Goal: Information Seeking & Learning: Learn about a topic

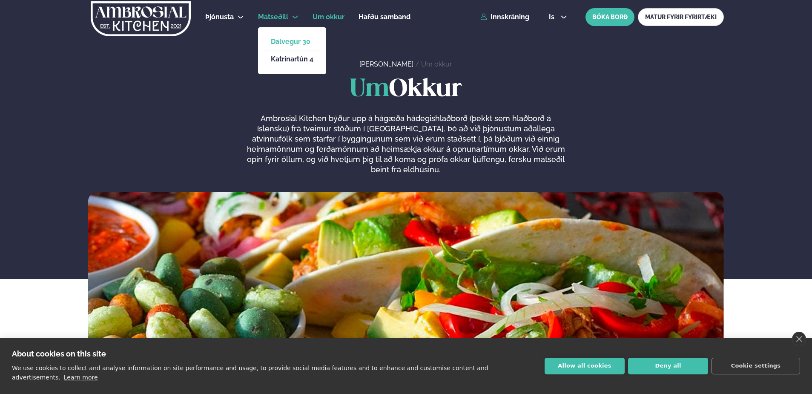
click at [285, 40] on link "Dalvegur 30" at bounding box center [292, 41] width 43 height 7
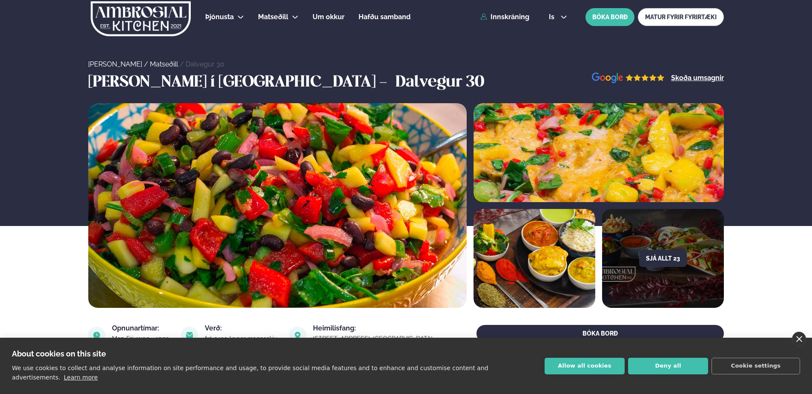
click at [798, 346] on link "close" at bounding box center [799, 338] width 14 height 14
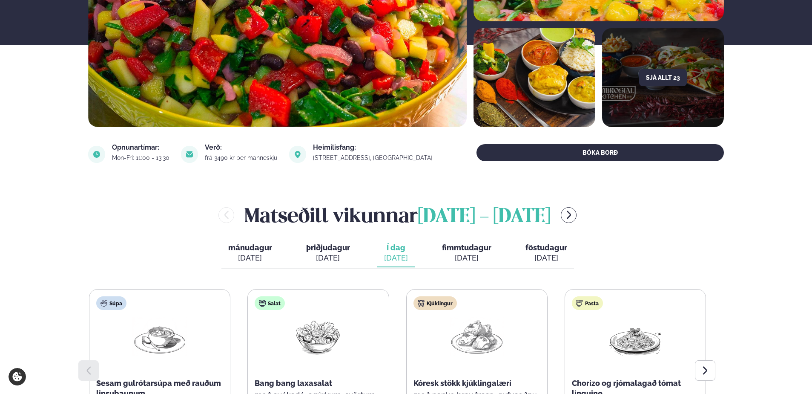
scroll to position [213, 0]
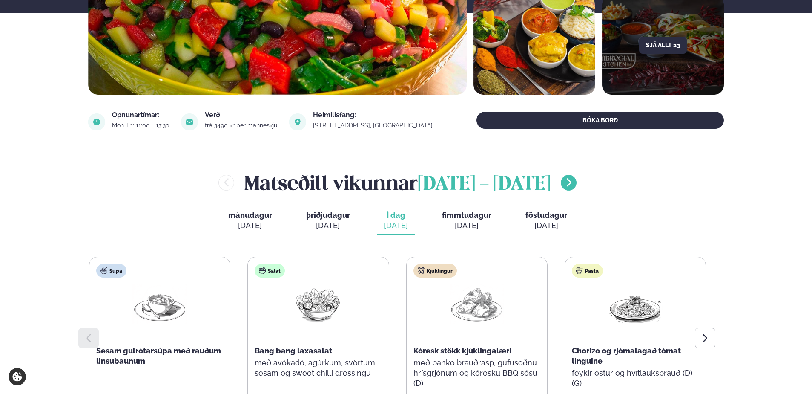
click at [574, 183] on icon "menu-btn-right" at bounding box center [569, 182] width 10 height 10
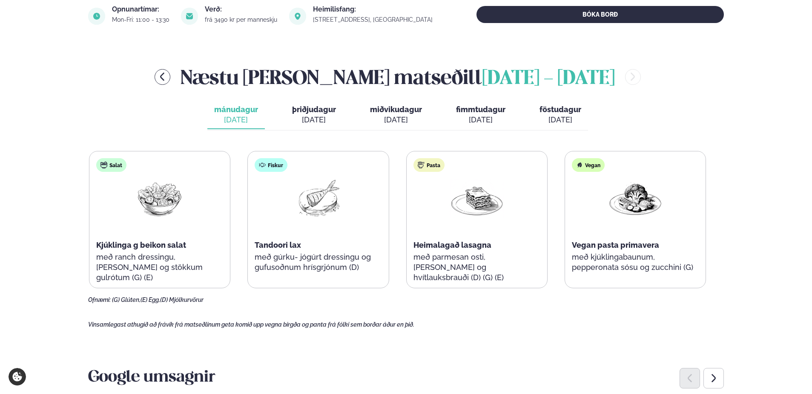
scroll to position [341, 0]
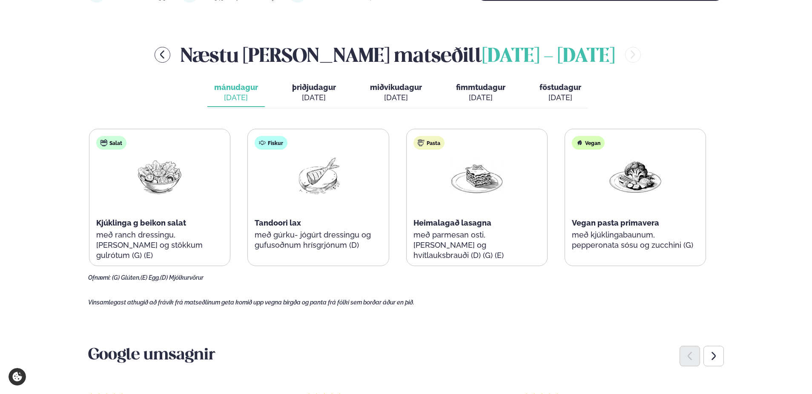
click at [314, 92] on button "þriðjudagur þri. [DATE]" at bounding box center [314, 93] width 58 height 28
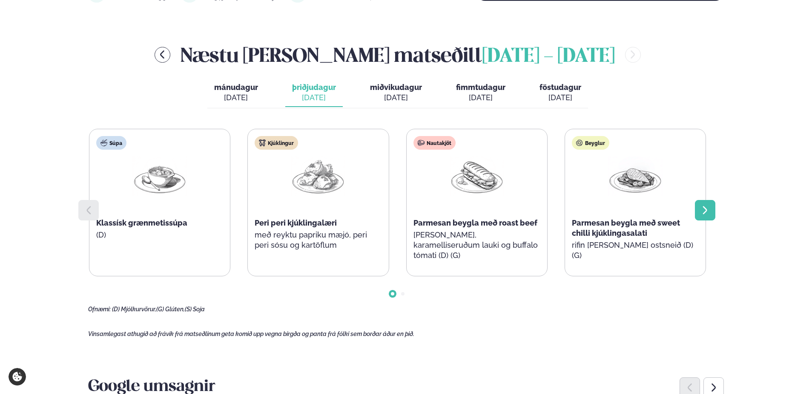
click at [703, 209] on icon at bounding box center [705, 210] width 10 height 10
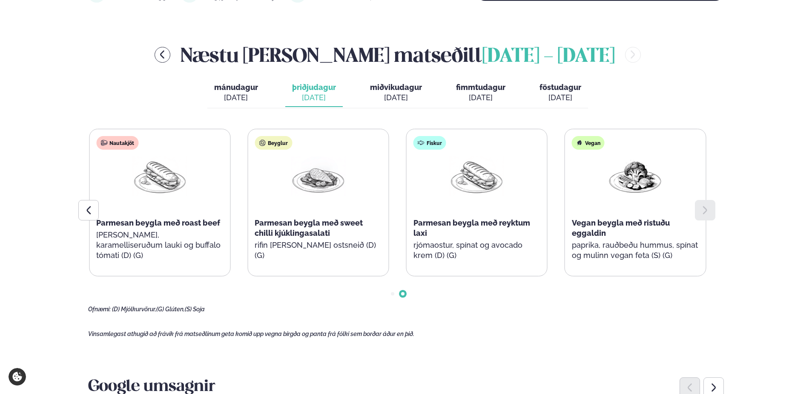
click at [400, 87] on span "miðvikudagur" at bounding box center [396, 87] width 52 height 9
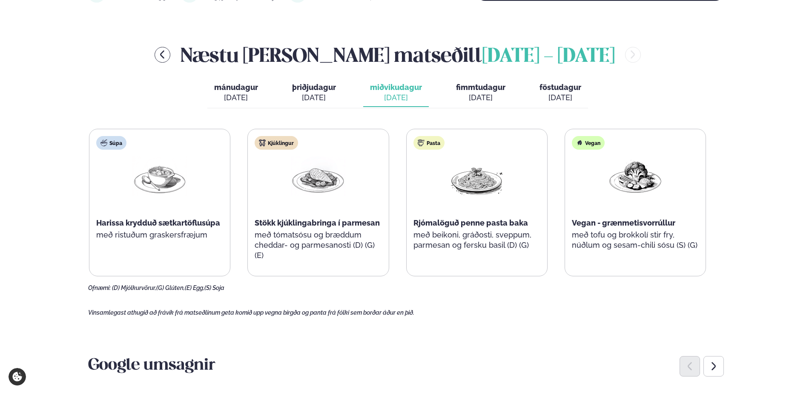
click at [484, 92] on div "[DATE]" at bounding box center [480, 97] width 49 height 10
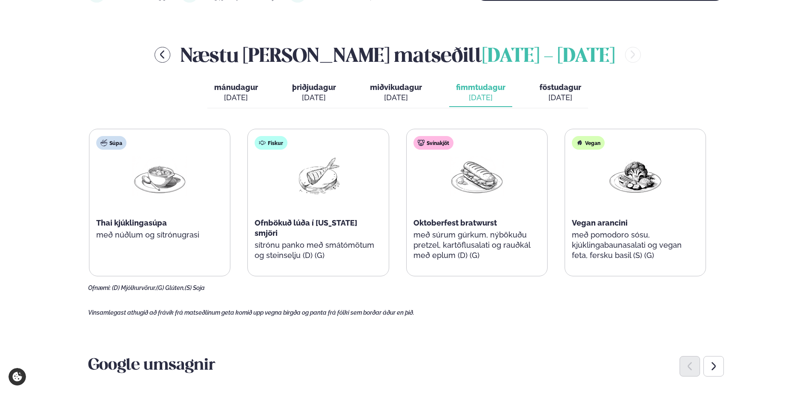
click at [552, 94] on div "[DATE]" at bounding box center [561, 97] width 42 height 10
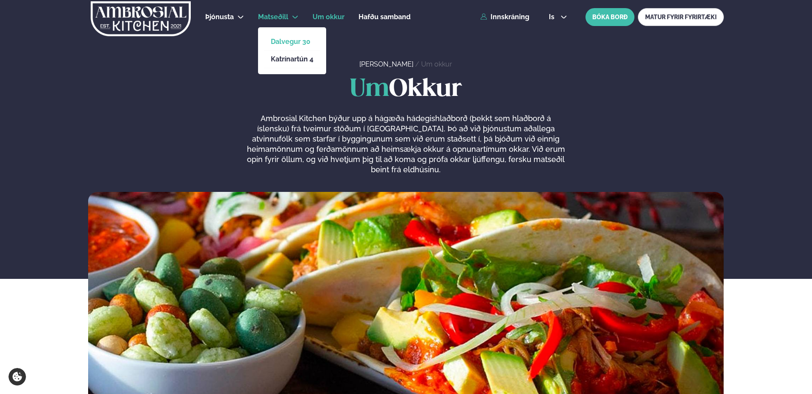
click at [282, 42] on link "Dalvegur 30" at bounding box center [292, 41] width 43 height 7
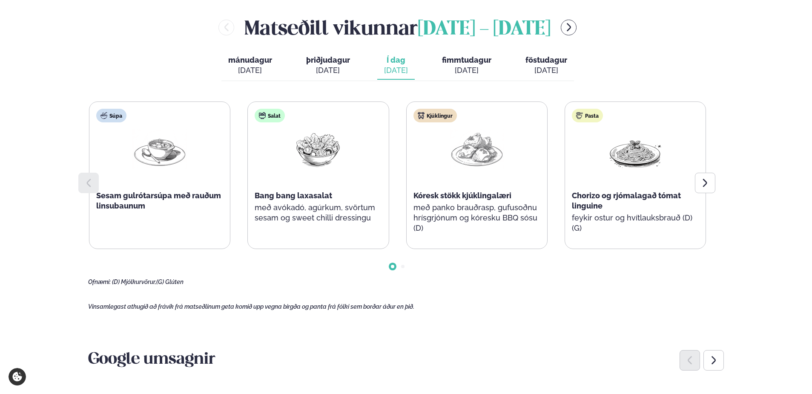
scroll to position [383, 0]
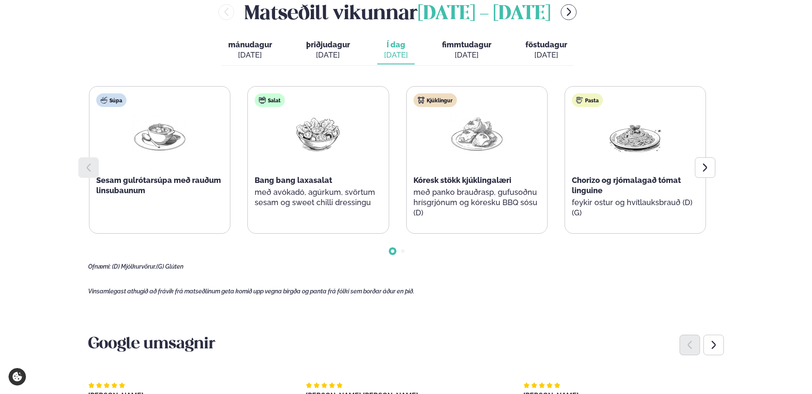
click at [550, 52] on div "[DATE]" at bounding box center [547, 55] width 42 height 10
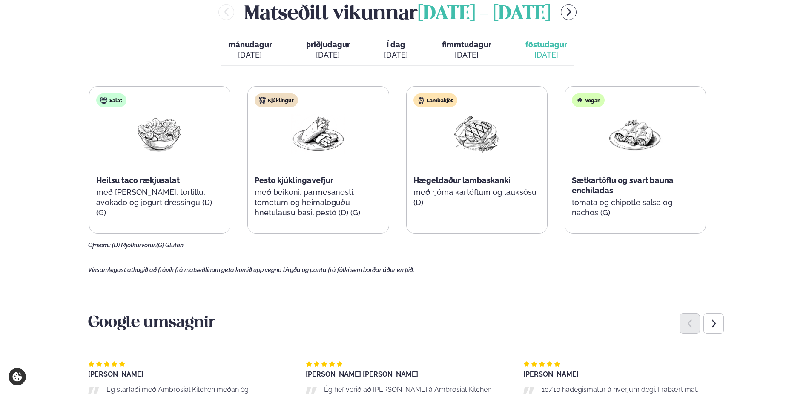
click at [394, 46] on span "Í dag" at bounding box center [396, 45] width 24 height 10
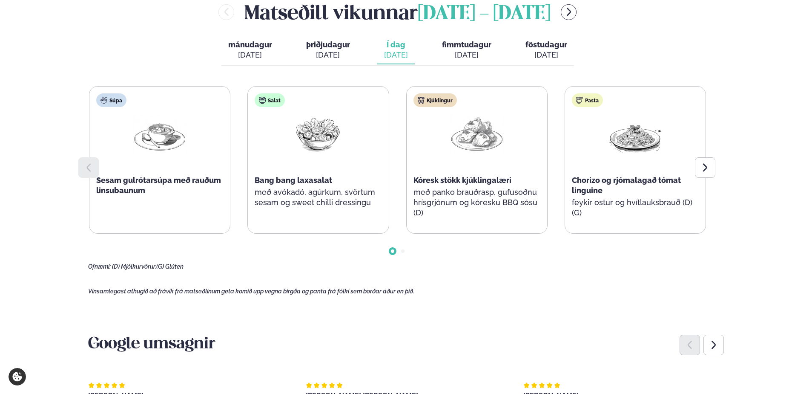
click at [464, 49] on span "fimmtudagur" at bounding box center [466, 44] width 49 height 9
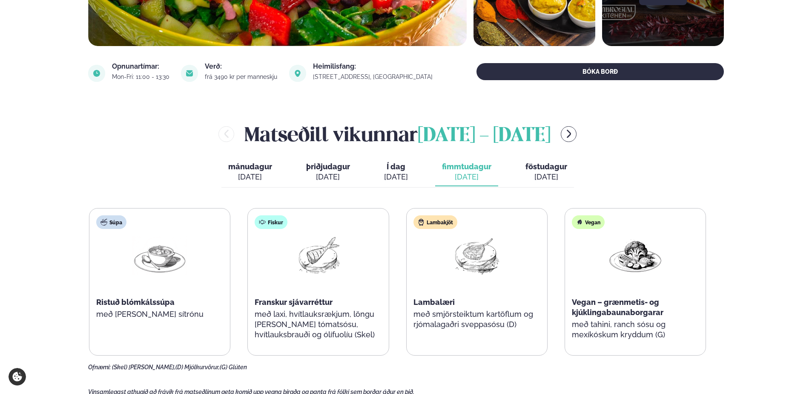
scroll to position [256, 0]
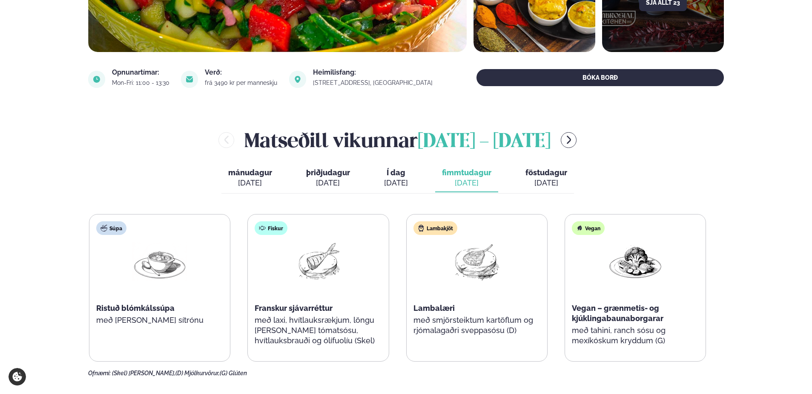
click at [397, 178] on div "[DATE]" at bounding box center [396, 183] width 24 height 10
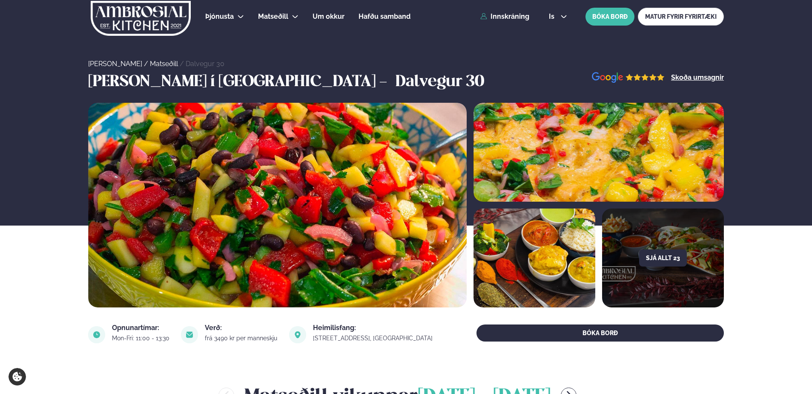
scroll to position [0, 0]
